Goal: Navigation & Orientation: Find specific page/section

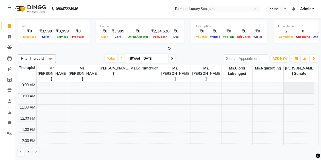
scroll to position [51, 0]
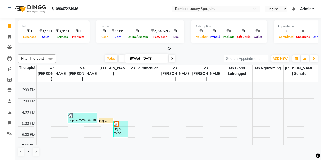
click at [172, 59] on icon at bounding box center [172, 58] width 2 height 3
type input "[DATE]"
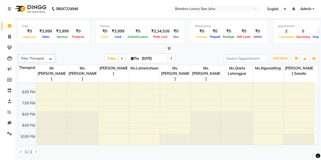
scroll to position [0, 0]
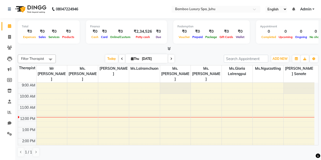
click at [294, 8] on icon at bounding box center [293, 9] width 3 height 4
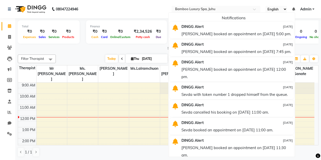
click at [294, 8] on icon at bounding box center [293, 9] width 3 height 4
